Goal: Contribute content: Add original content to the website for others to see

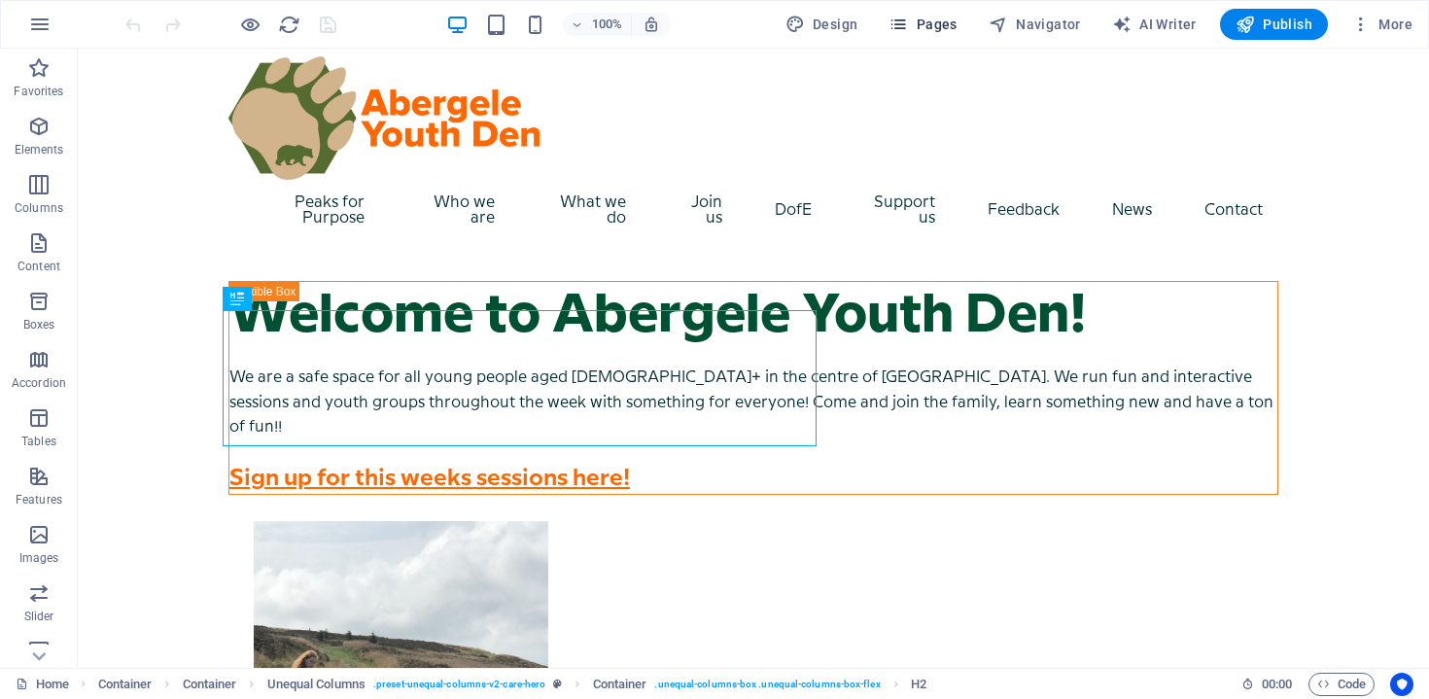
click at [954, 32] on span "Pages" at bounding box center [922, 24] width 68 height 19
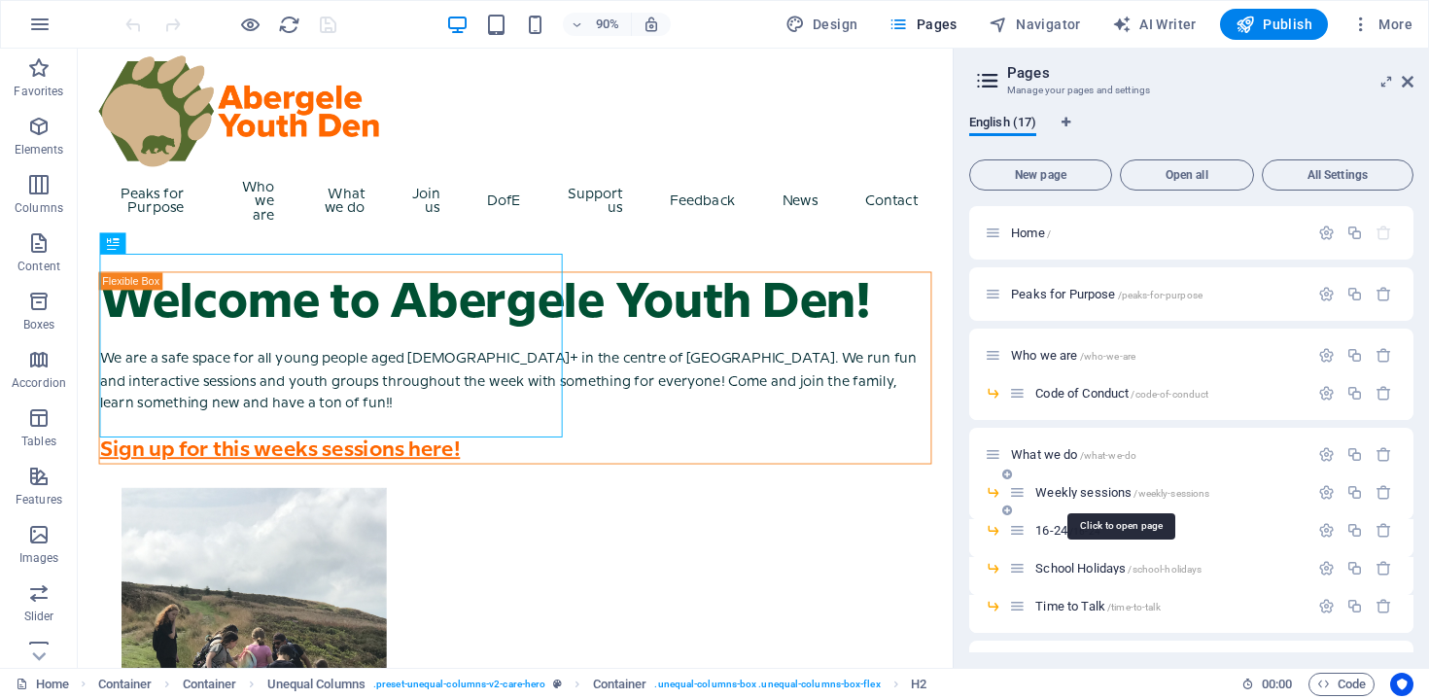
click at [1080, 489] on span "Weekly sessions /weekly-sessions" at bounding box center [1122, 492] width 174 height 15
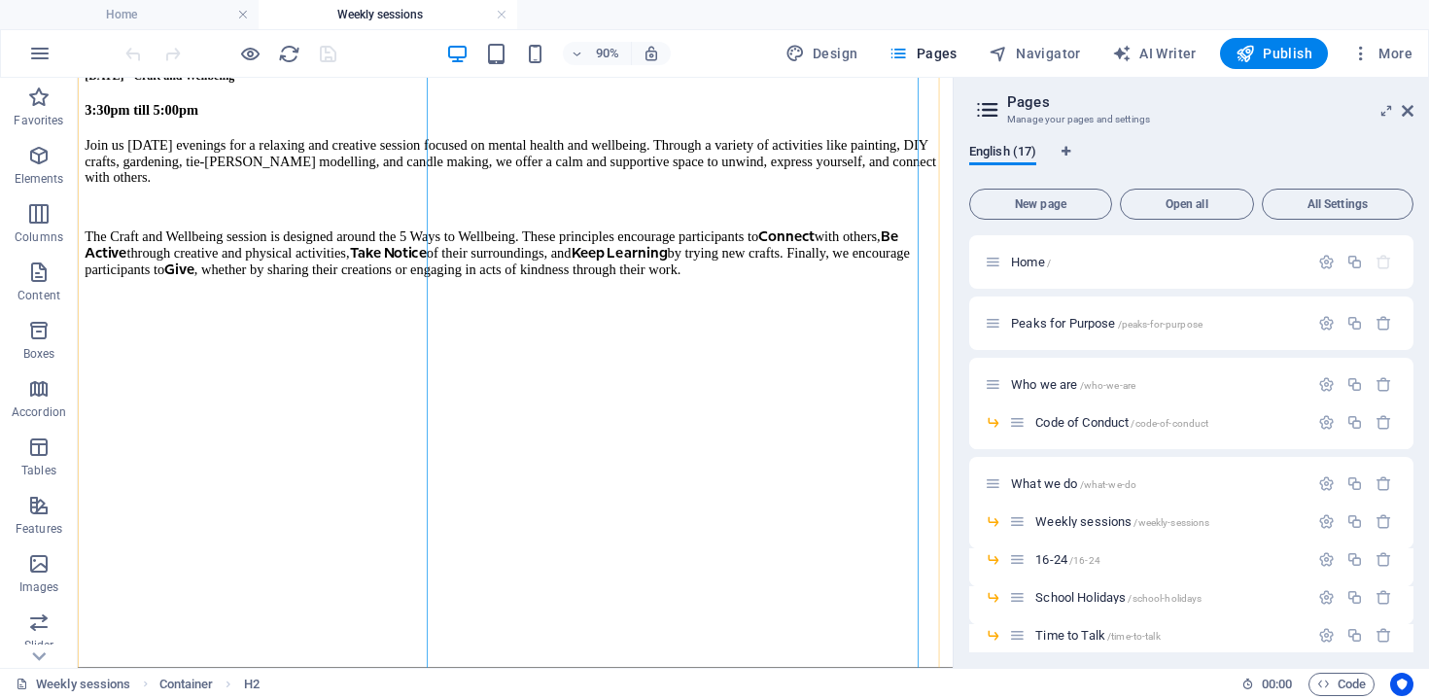
scroll to position [594, 0]
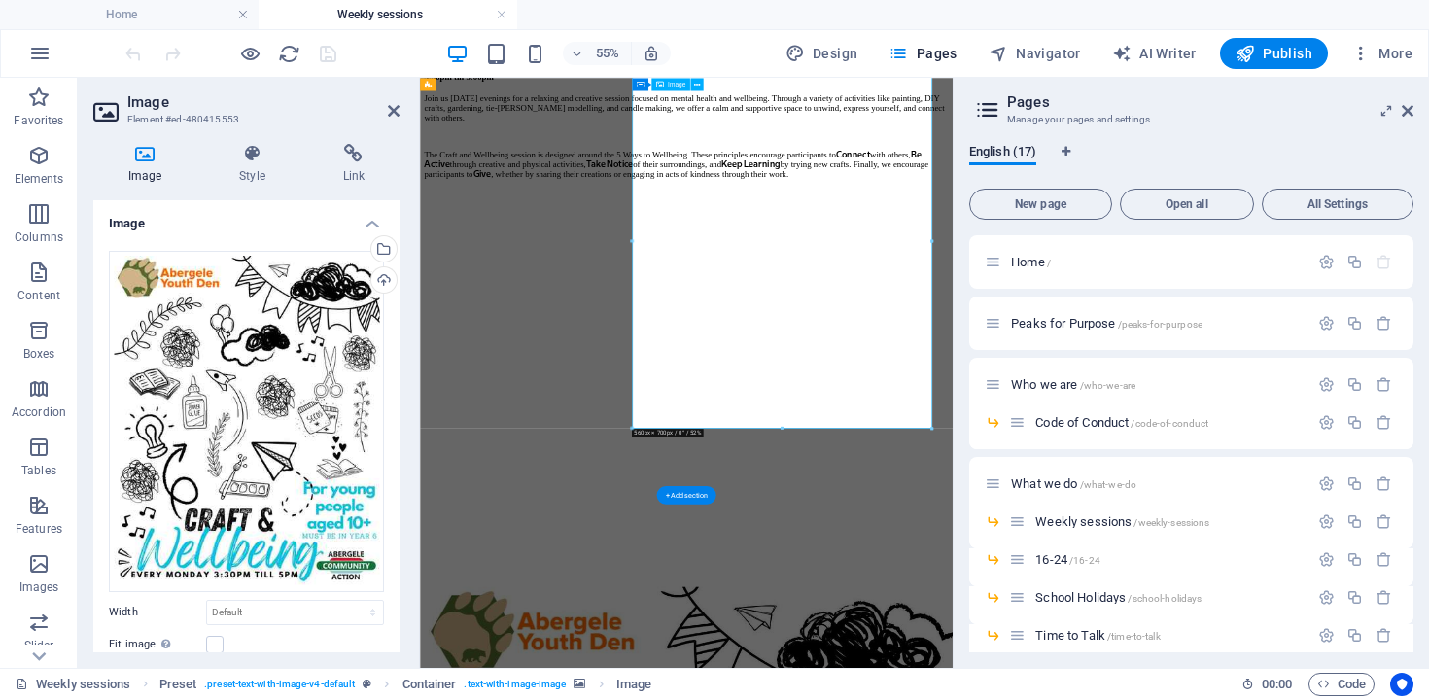
scroll to position [521, 0]
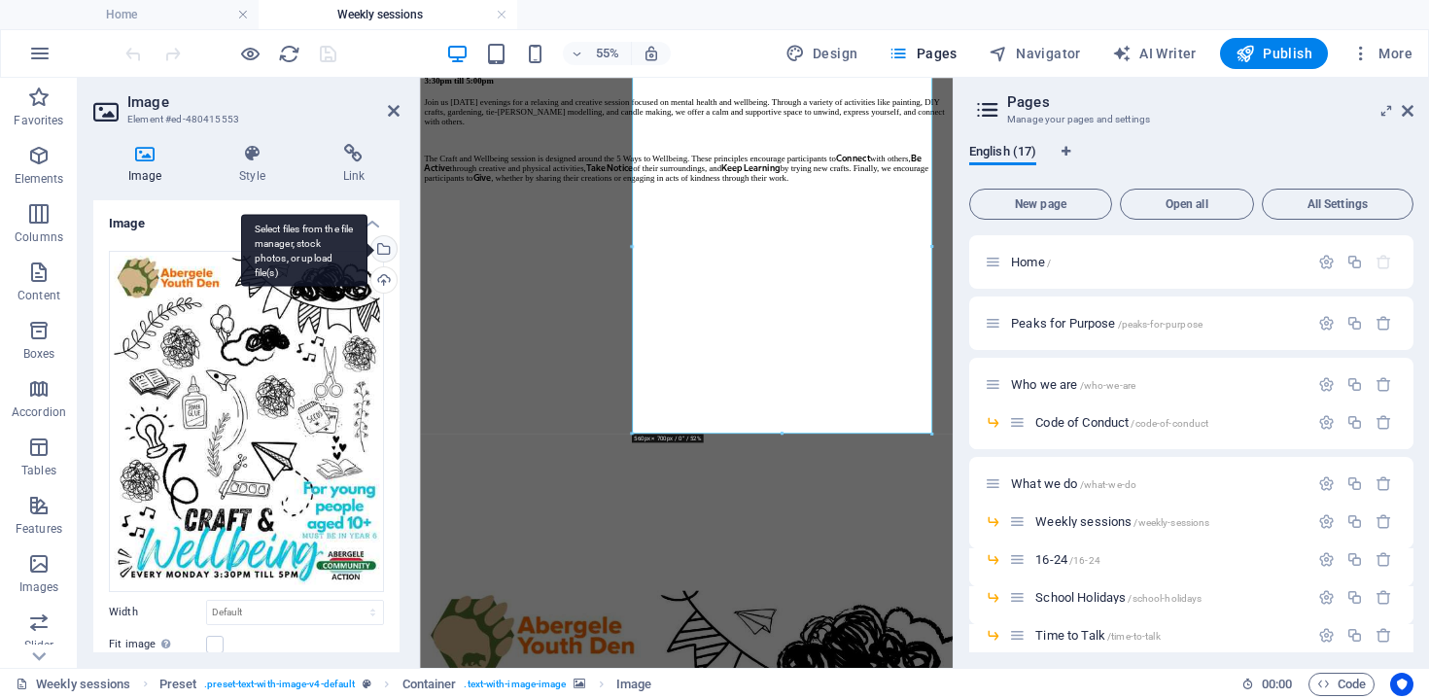
click at [379, 248] on div "Select files from the file manager, stock photos, or upload file(s)" at bounding box center [381, 250] width 29 height 29
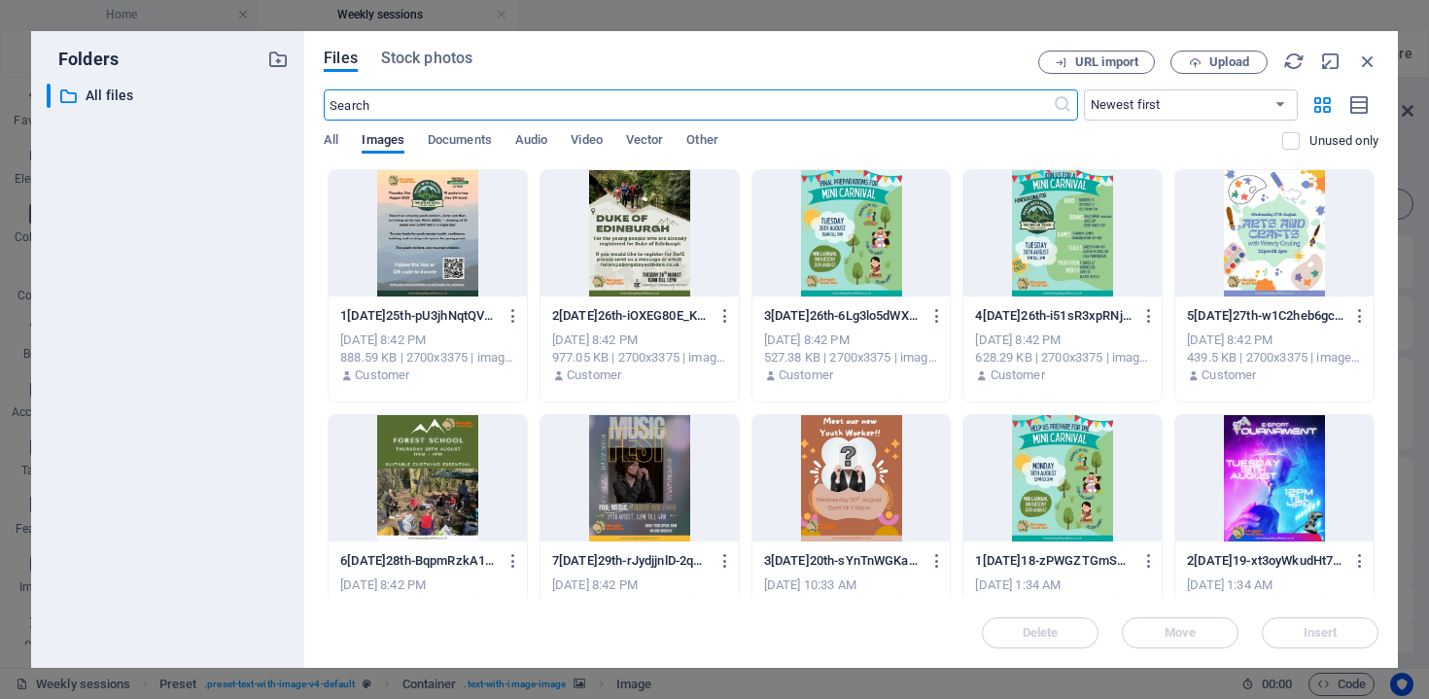
scroll to position [0, 0]
click at [1204, 58] on span "Upload" at bounding box center [1219, 62] width 80 height 13
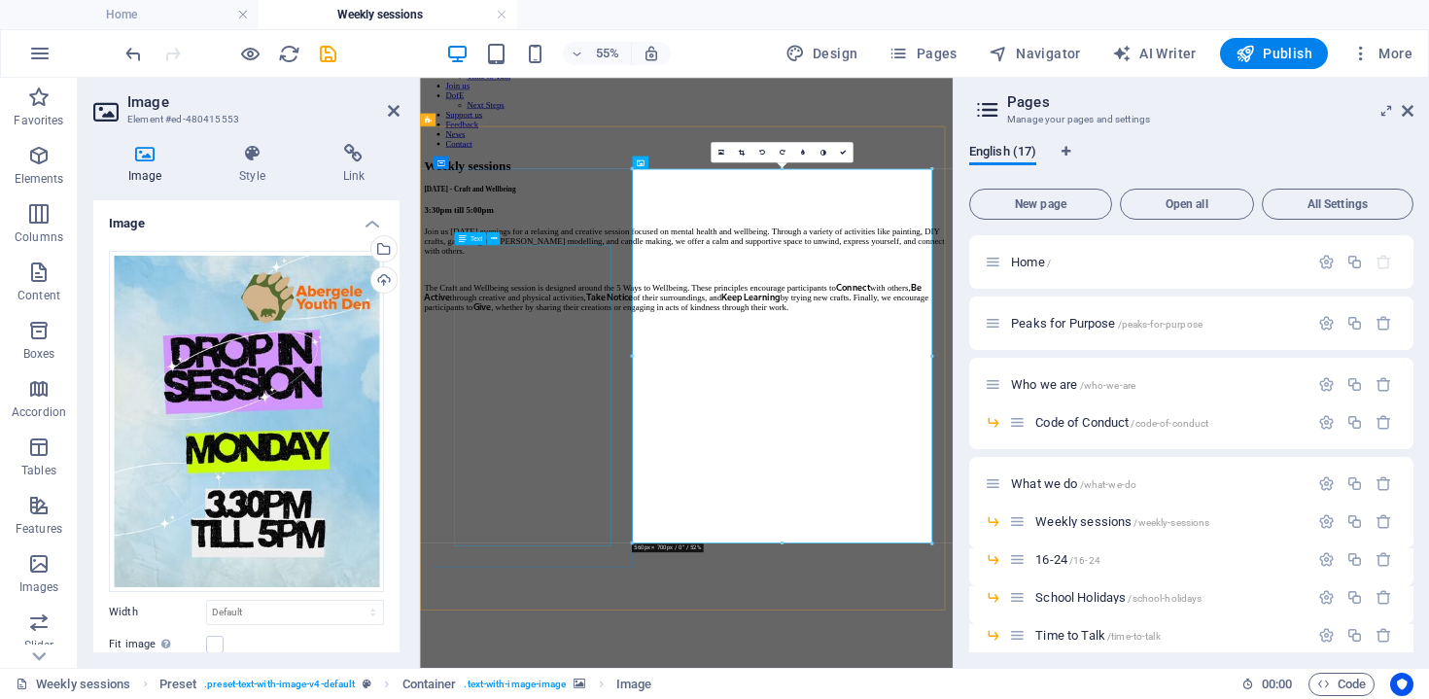
scroll to position [335, 0]
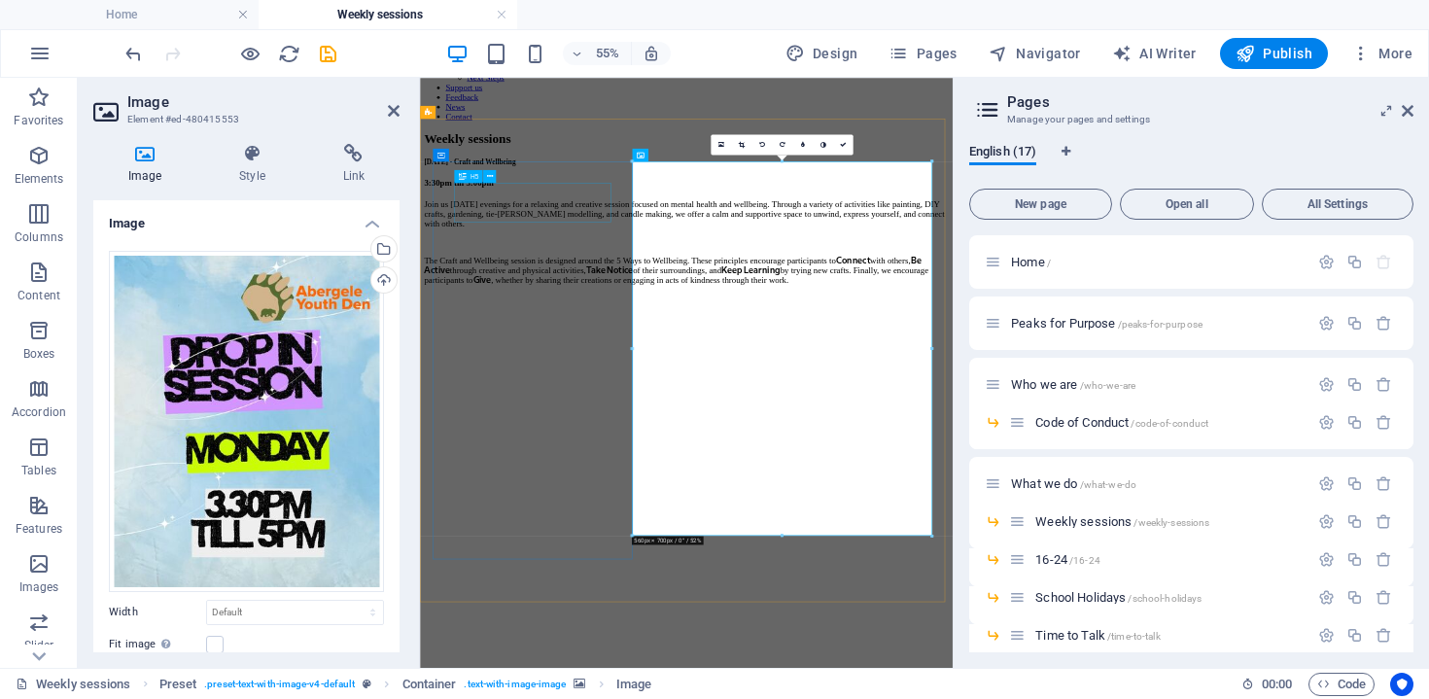
click at [632, 420] on div "Join us [DATE] evenings for a relaxing and creative session focused on mental h…" at bounding box center [904, 376] width 953 height 156
